Goal: Information Seeking & Learning: Check status

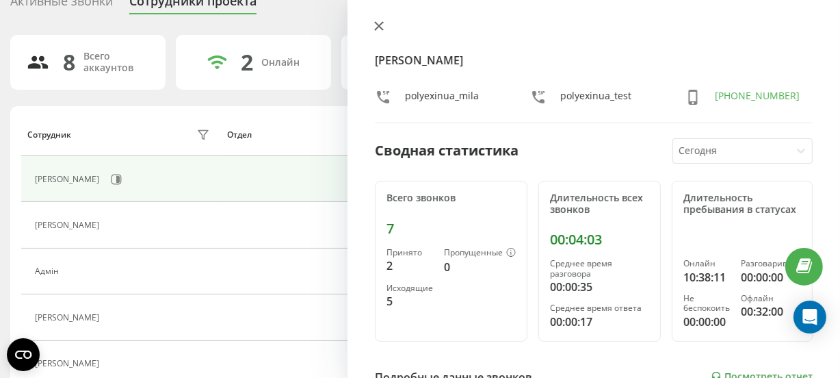
click at [376, 33] on button at bounding box center [379, 27] width 18 height 13
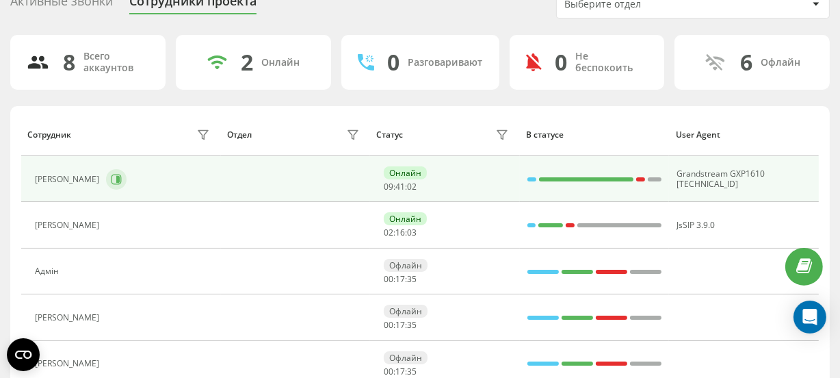
click at [122, 182] on icon at bounding box center [116, 179] width 11 height 11
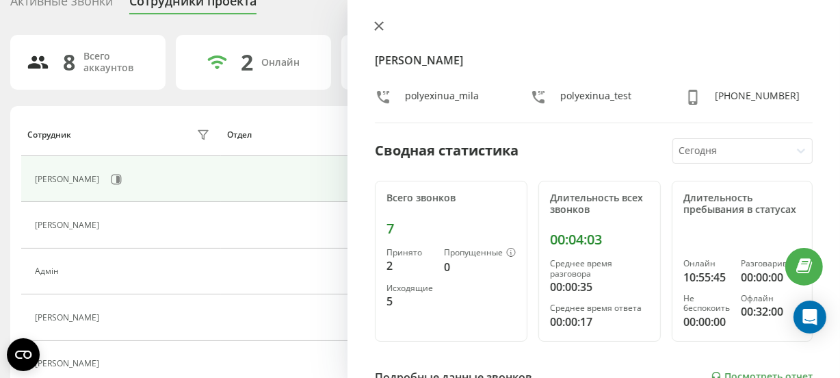
click at [376, 23] on icon at bounding box center [379, 26] width 10 height 10
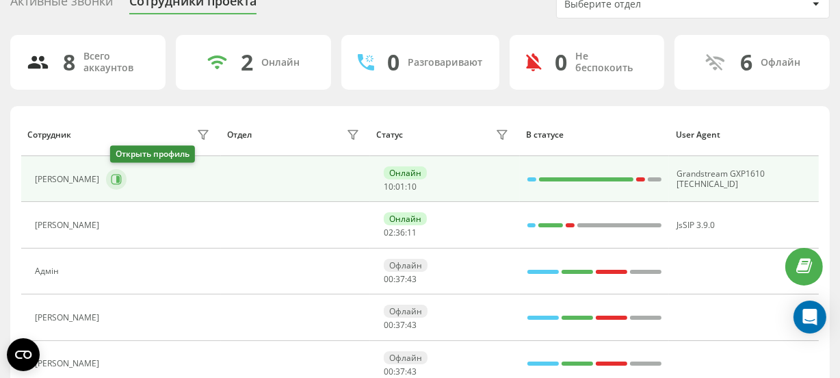
click at [116, 178] on icon at bounding box center [116, 179] width 11 height 11
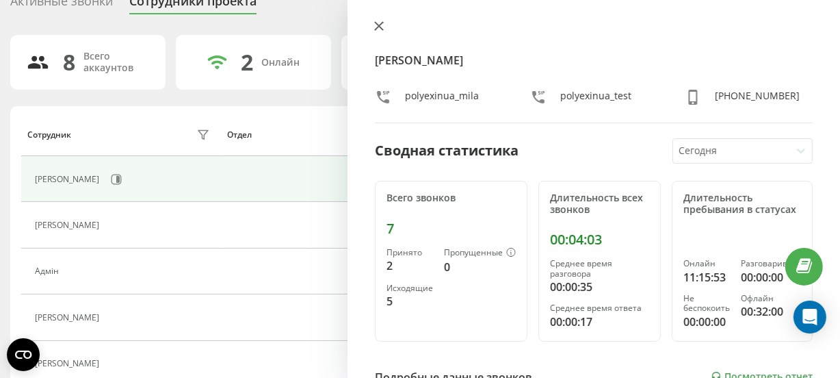
click at [383, 25] on icon at bounding box center [379, 26] width 10 height 10
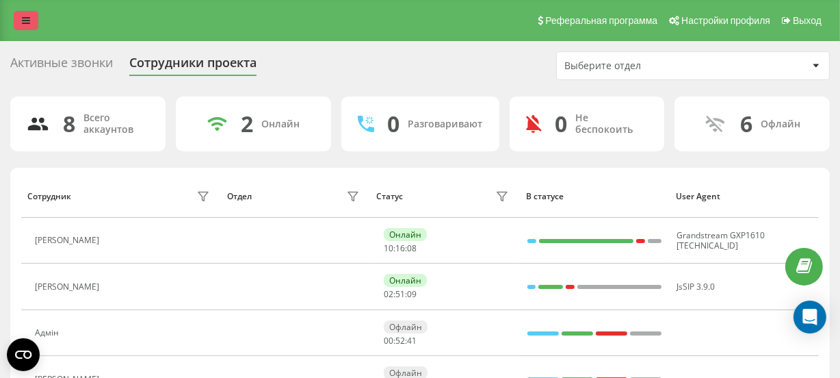
click at [25, 21] on icon at bounding box center [26, 21] width 8 height 10
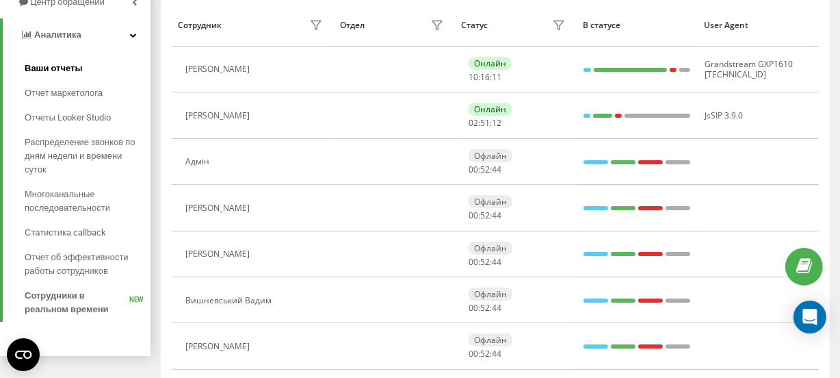
scroll to position [248, 0]
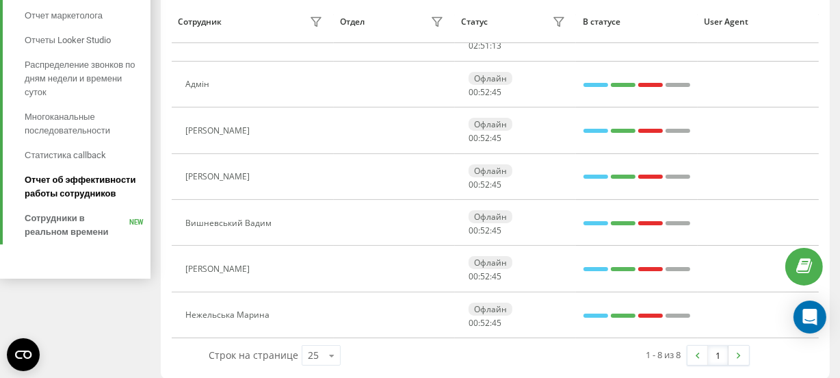
click at [75, 185] on span "Отчет об эффективности работы сотрудников" at bounding box center [84, 186] width 119 height 27
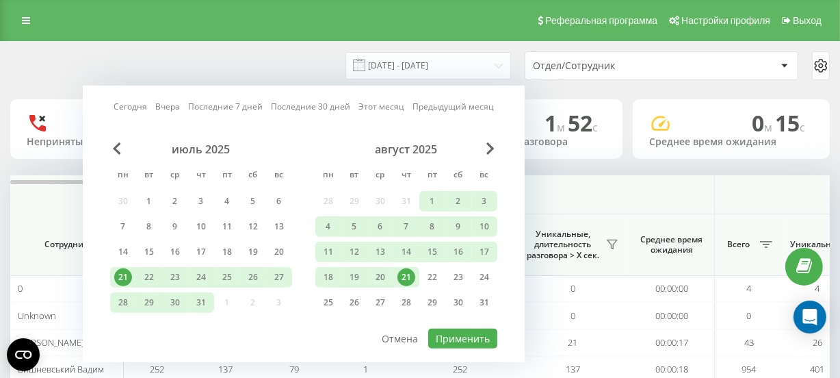
click at [403, 268] on div "21" at bounding box center [406, 277] width 18 height 18
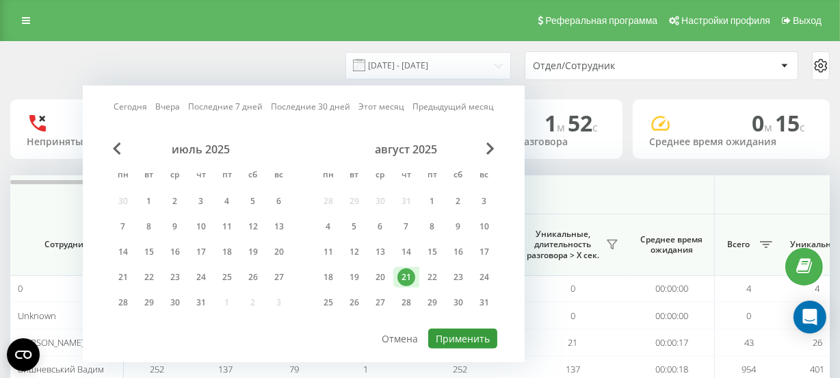
click at [451, 336] on button "Применить" at bounding box center [462, 338] width 69 height 20
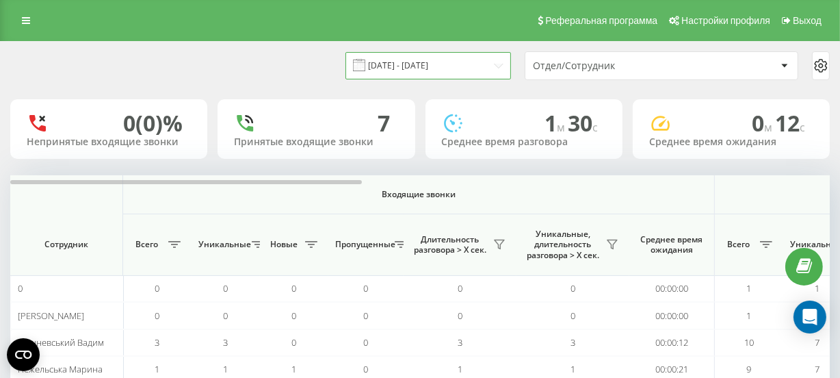
click at [409, 58] on input "21.08.2025 - 21.08.2025" at bounding box center [428, 65] width 166 height 27
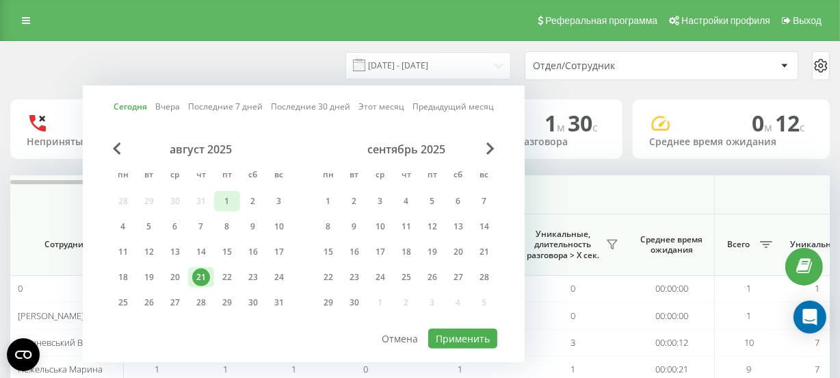
click at [231, 198] on div "1" at bounding box center [227, 201] width 18 height 18
click at [202, 270] on div "21" at bounding box center [201, 277] width 18 height 18
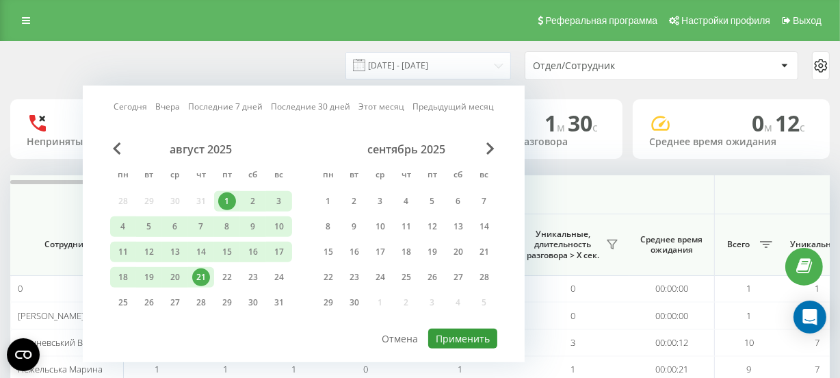
click at [444, 334] on button "Применить" at bounding box center [462, 338] width 69 height 20
type input "01.08.2025 - 21.08.2025"
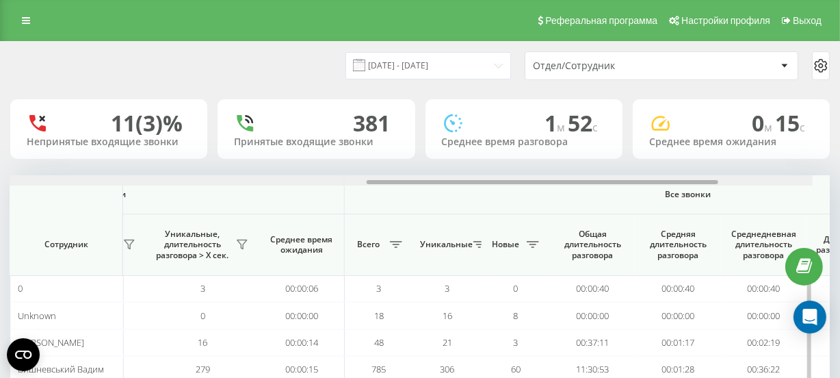
scroll to position [0, 903]
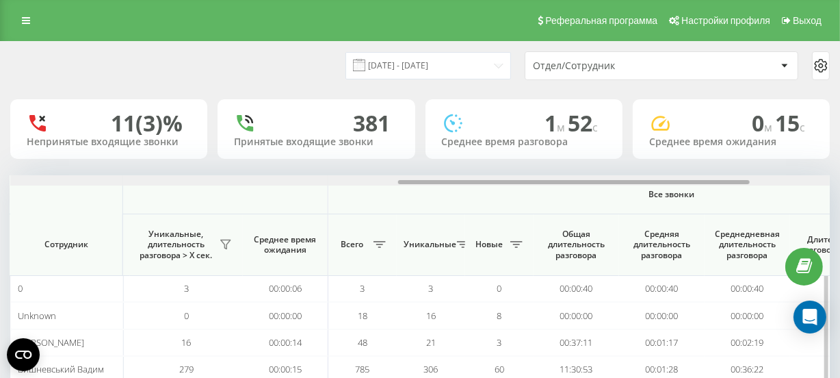
drag, startPoint x: 341, startPoint y: 181, endPoint x: 729, endPoint y: 187, distance: 387.9
click at [729, 187] on div "Входящие звонки Исходящие звонки Все звонки Сотрудник Всего Уникальные Новые Пр…" at bounding box center [419, 319] width 819 height 288
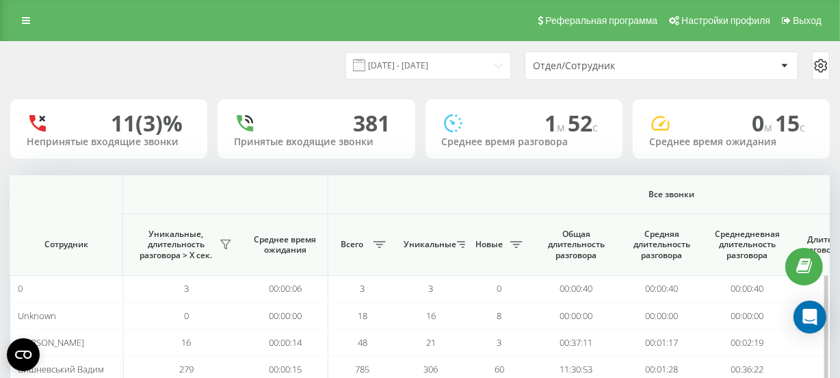
scroll to position [124, 0]
